Goal: Check status

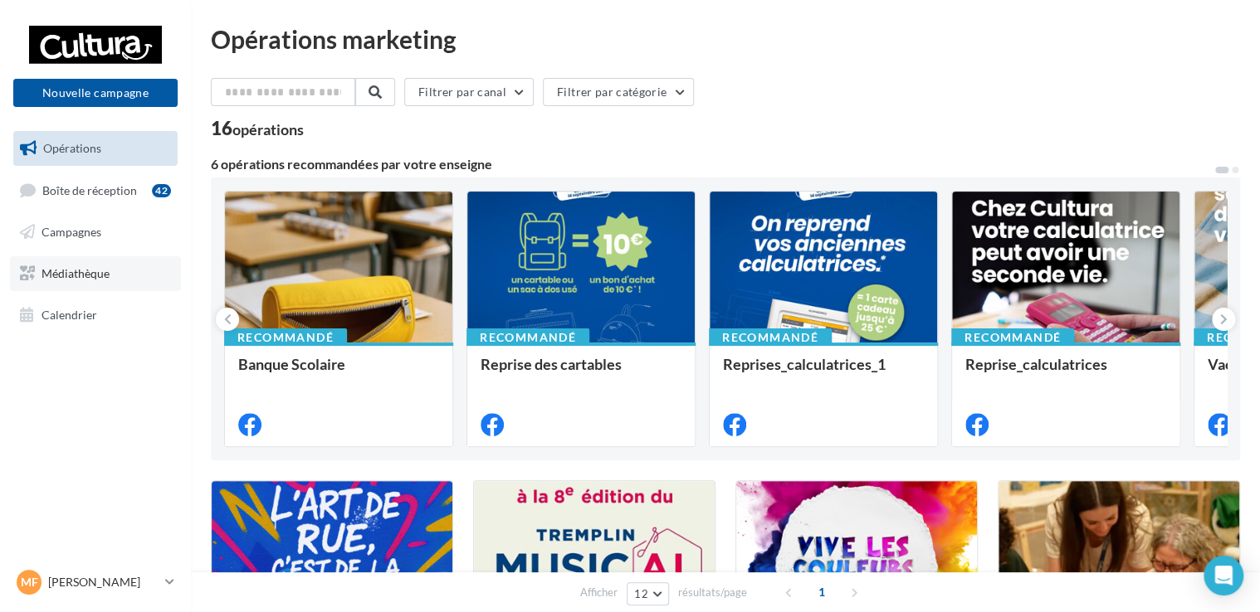
click at [95, 269] on span "Médiathèque" at bounding box center [75, 273] width 68 height 14
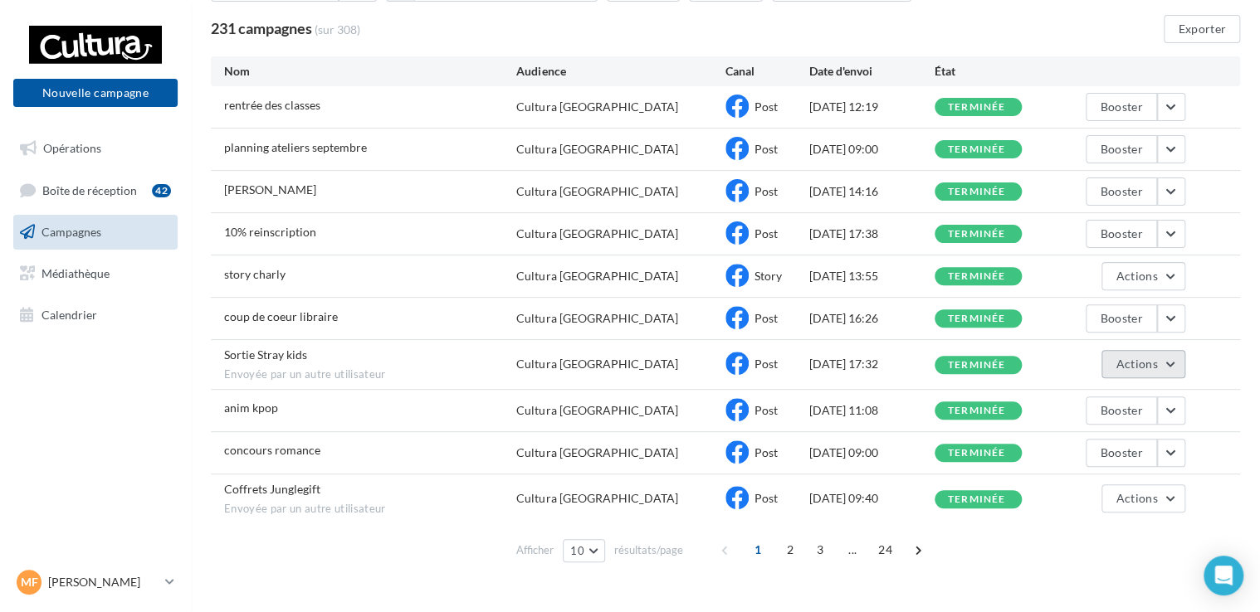
scroll to position [157, 0]
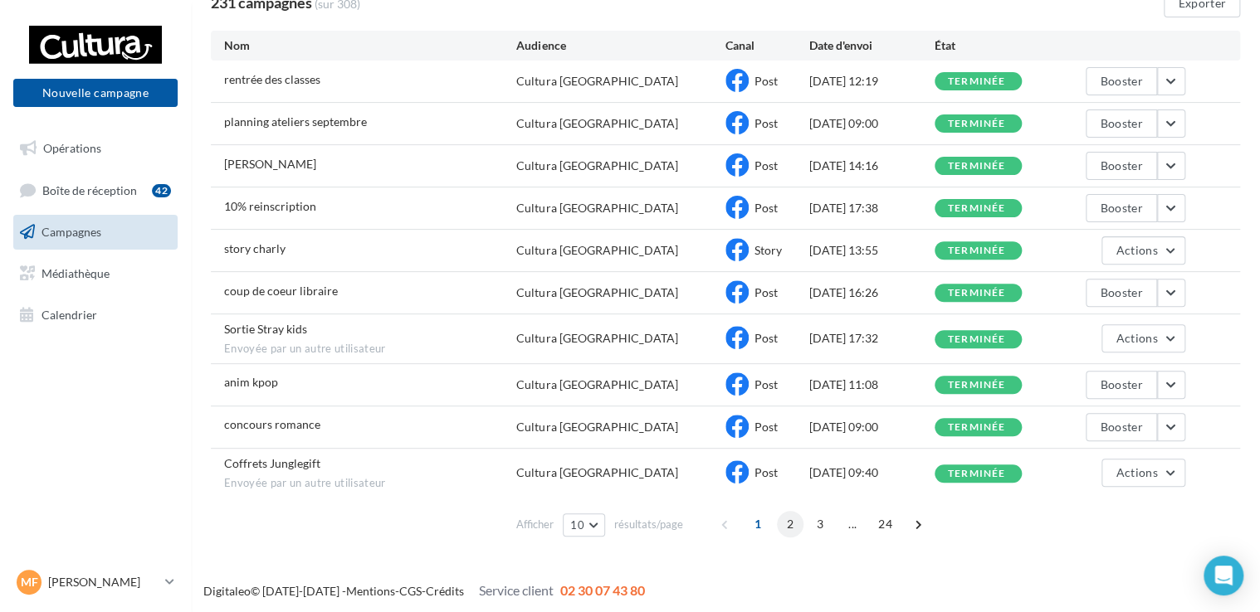
click at [792, 524] on span "2" at bounding box center [790, 524] width 27 height 27
click at [710, 523] on span at bounding box center [710, 524] width 27 height 27
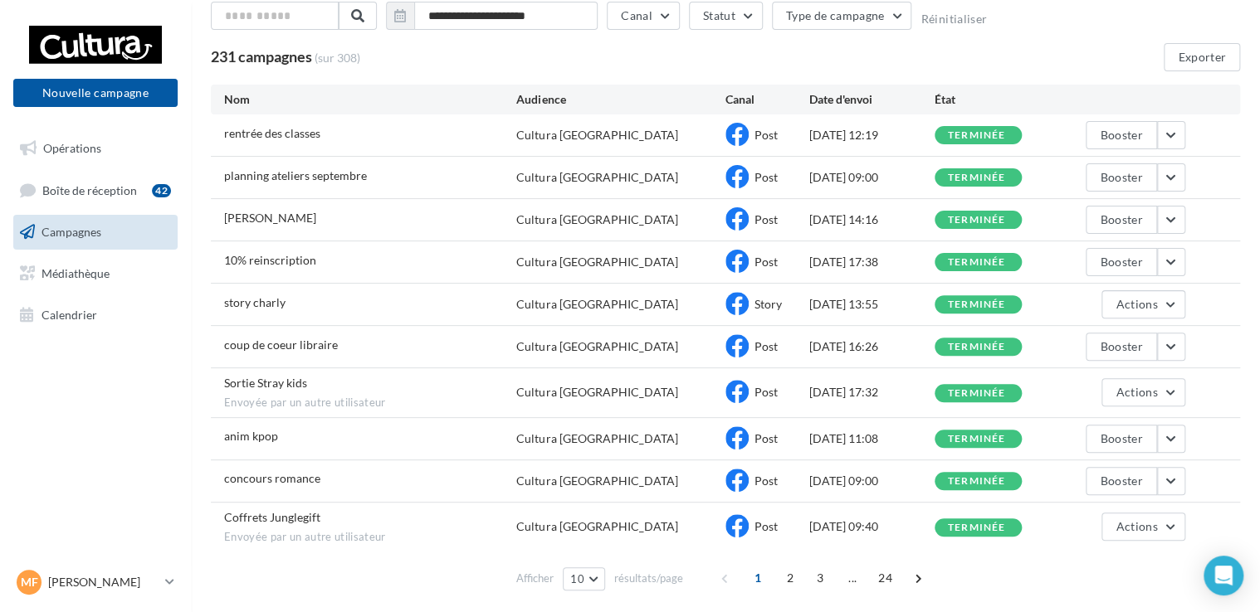
scroll to position [150, 0]
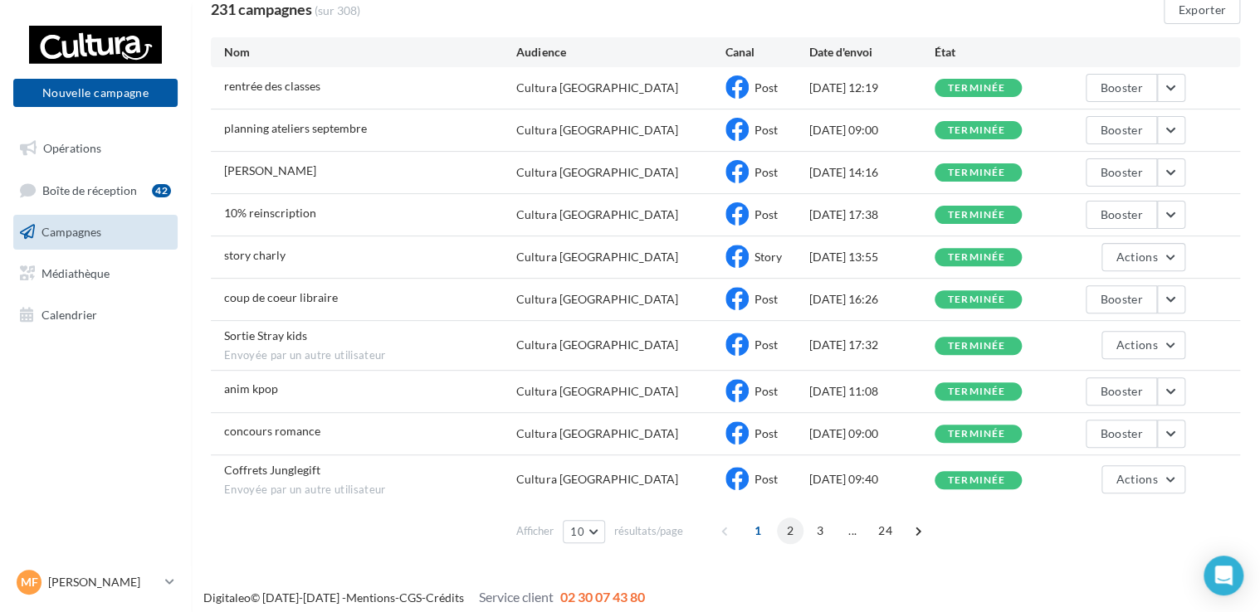
click at [792, 526] on span "2" at bounding box center [790, 531] width 27 height 27
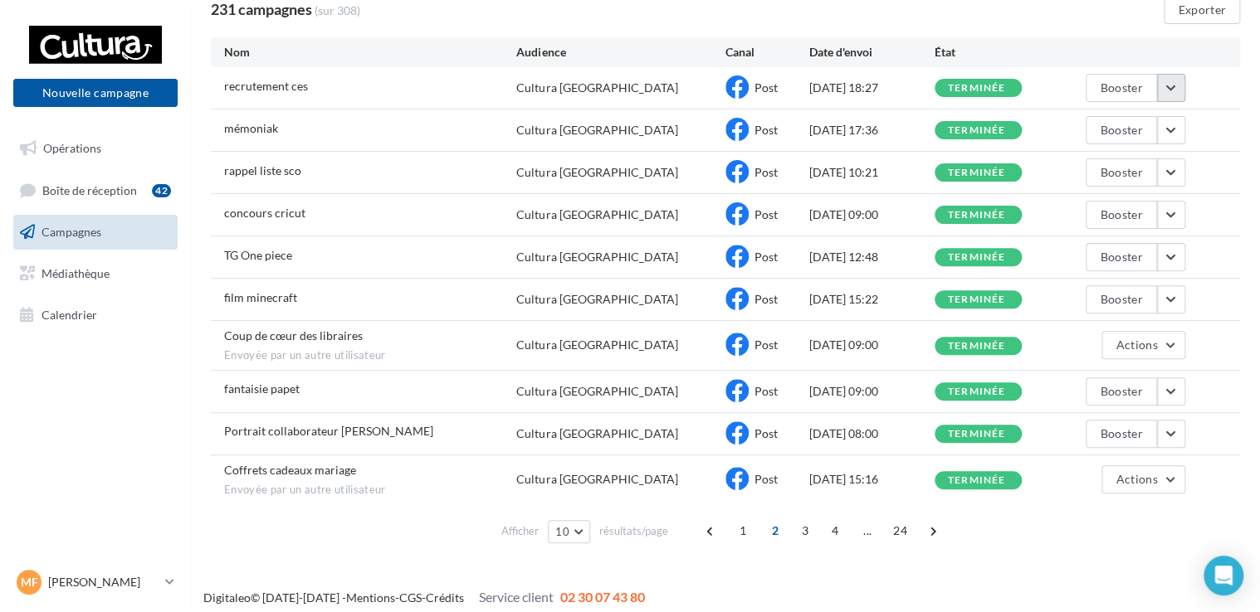
click at [1182, 80] on button "button" at bounding box center [1171, 88] width 28 height 28
click at [1118, 115] on button "Voir les résultats" at bounding box center [1102, 126] width 166 height 43
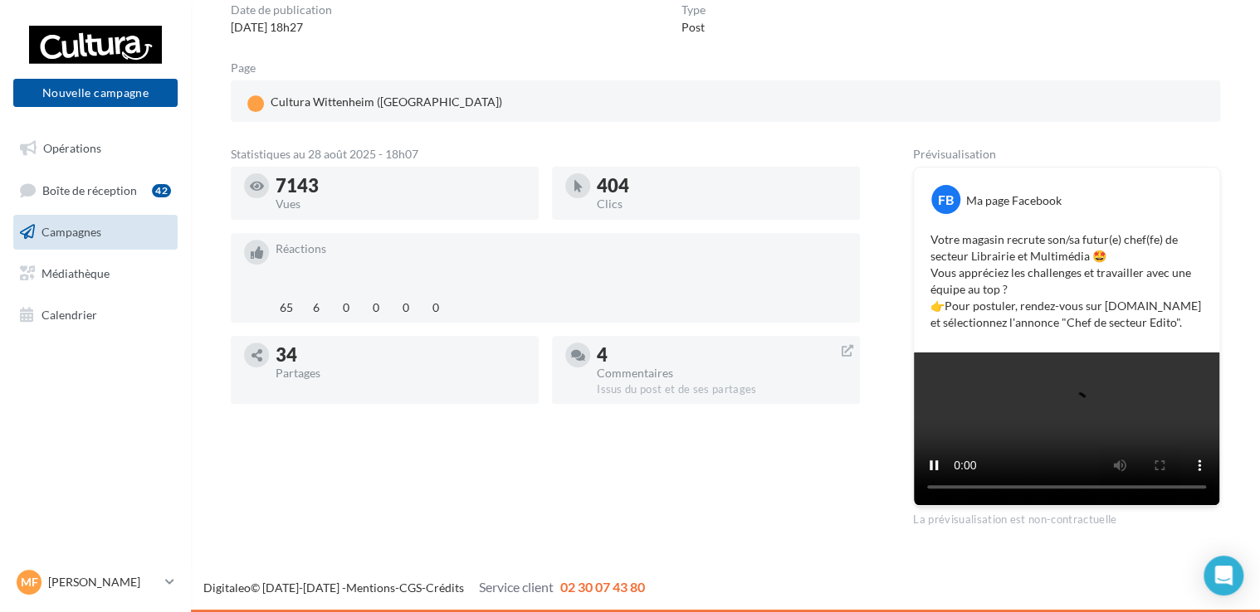
scroll to position [309, 0]
click at [292, 177] on div "7143" at bounding box center [400, 186] width 250 height 18
